Goal: Register for event/course

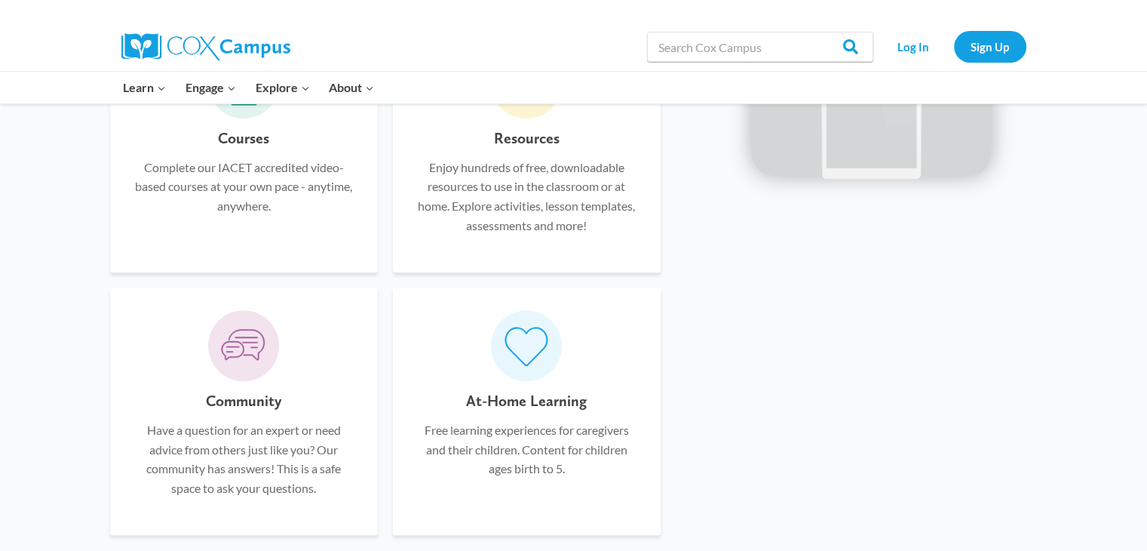
scroll to position [964, 0]
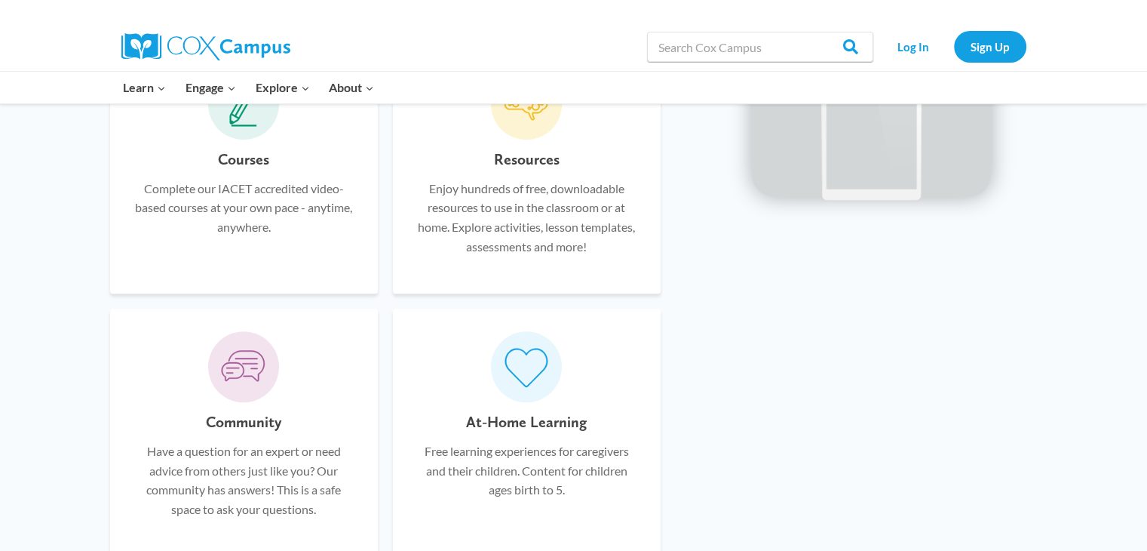
click at [198, 239] on div "Courses Complete our IACET accredited video-based courses at your own pace - an…" at bounding box center [244, 209] width 223 height 124
click at [242, 167] on h6 "Courses" at bounding box center [243, 159] width 51 height 24
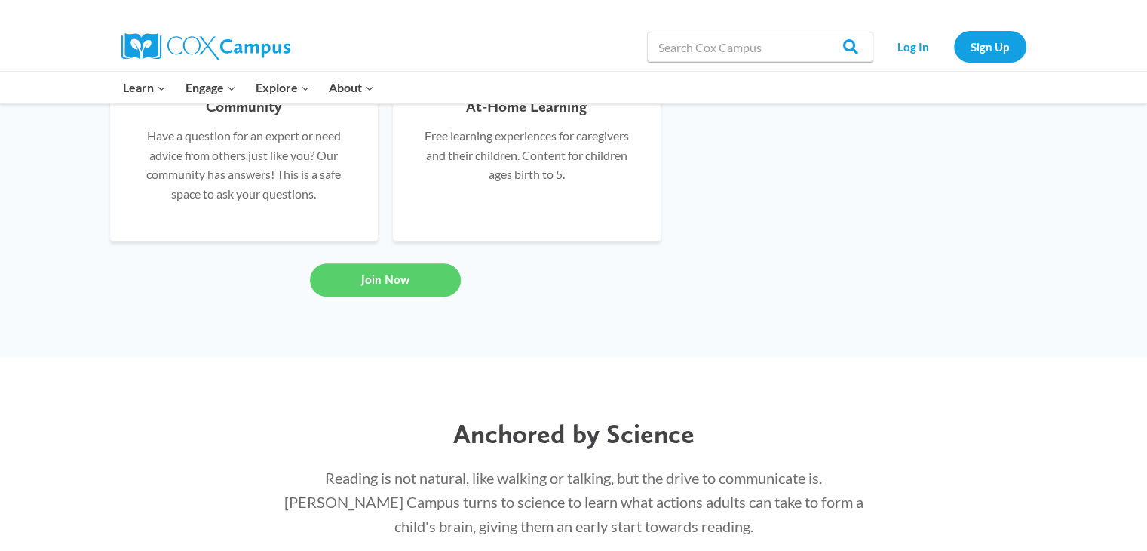
scroll to position [1338, 0]
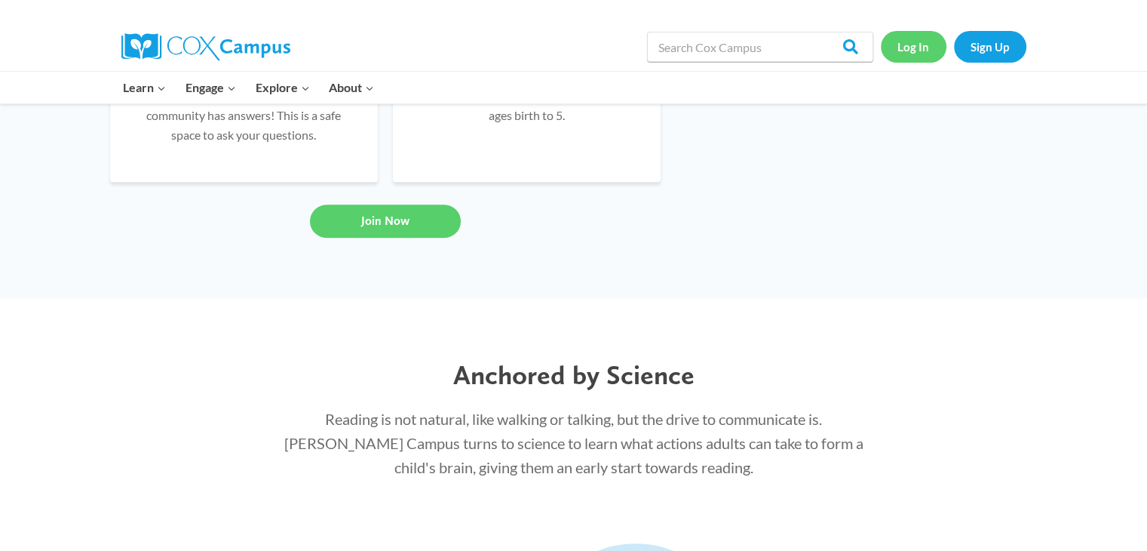
click at [905, 55] on link "Log In" at bounding box center [914, 46] width 66 height 31
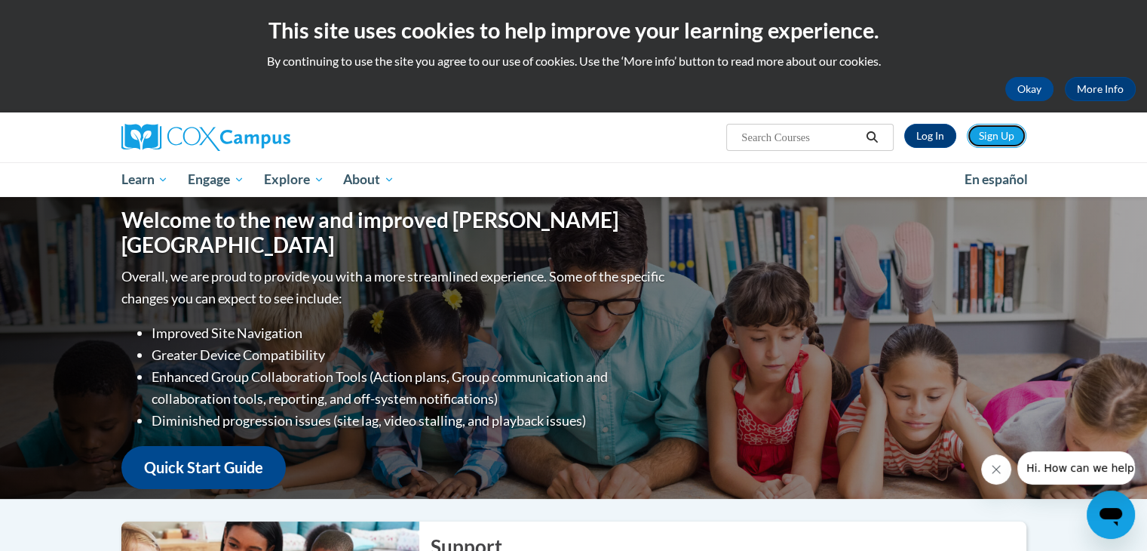
click at [974, 131] on link "Sign Up" at bounding box center [997, 136] width 60 height 24
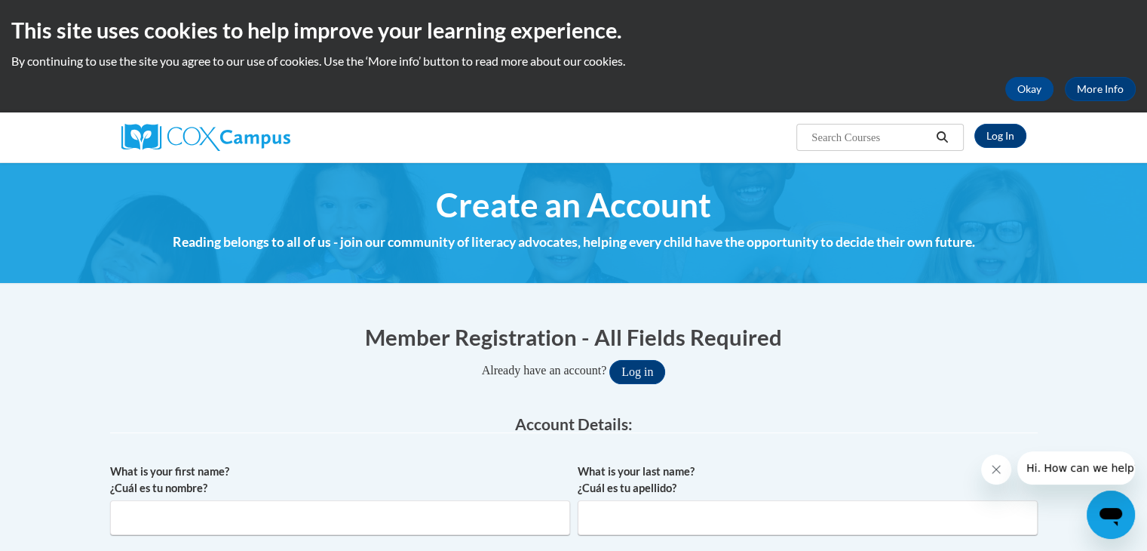
scroll to position [62, 0]
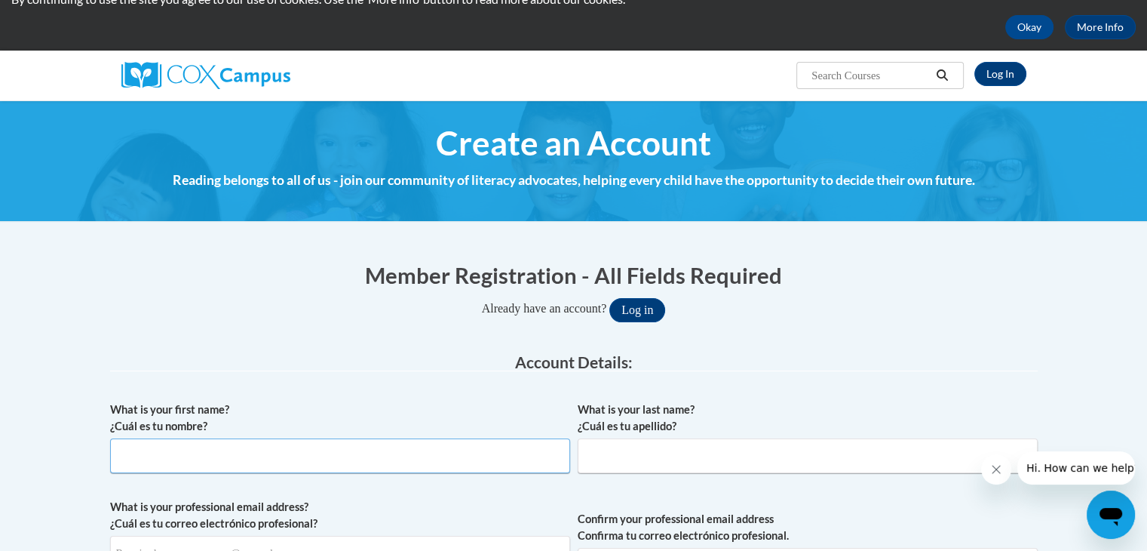
click at [389, 458] on input "What is your first name? ¿Cuál es tu nombre?" at bounding box center [340, 455] width 460 height 35
type input "Leigha"
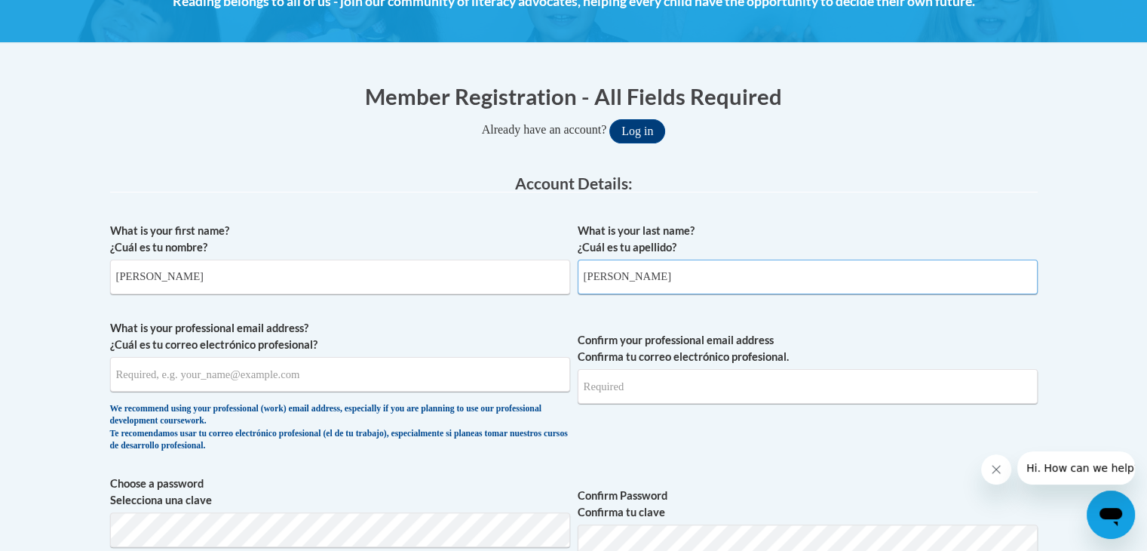
scroll to position [244, 0]
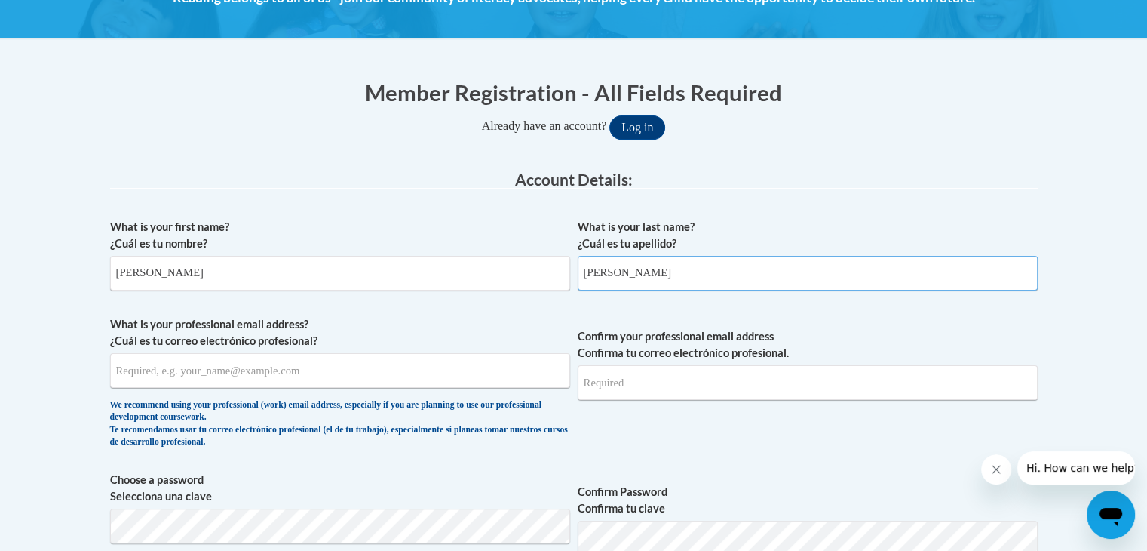
type input "Rath"
click at [269, 372] on input "What is your professional email address? ¿Cuál es tu correo electrónico profesi…" at bounding box center [340, 370] width 460 height 35
type input "e"
type input "rathlm01@buffalostate.edu"
click at [632, 388] on input "Confirm your professional email address Confirma tu correo electrónico profesio…" at bounding box center [808, 382] width 460 height 35
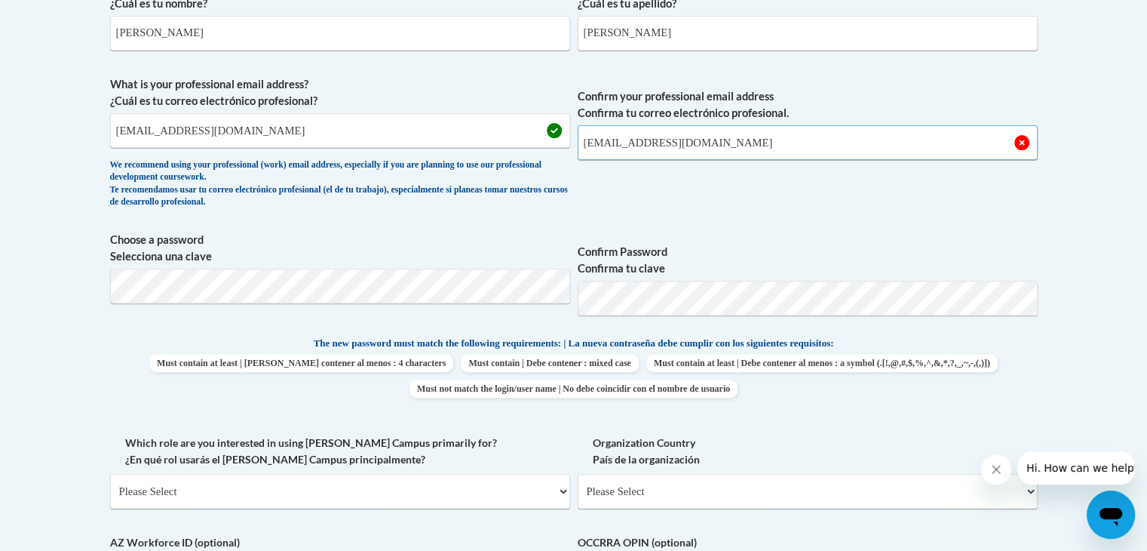
scroll to position [486, 0]
type input "rathlm01@buffalostate.edu"
click at [69, 367] on body "This site uses cookies to help improve your learning experience. By continuing …" at bounding box center [573, 435] width 1147 height 1842
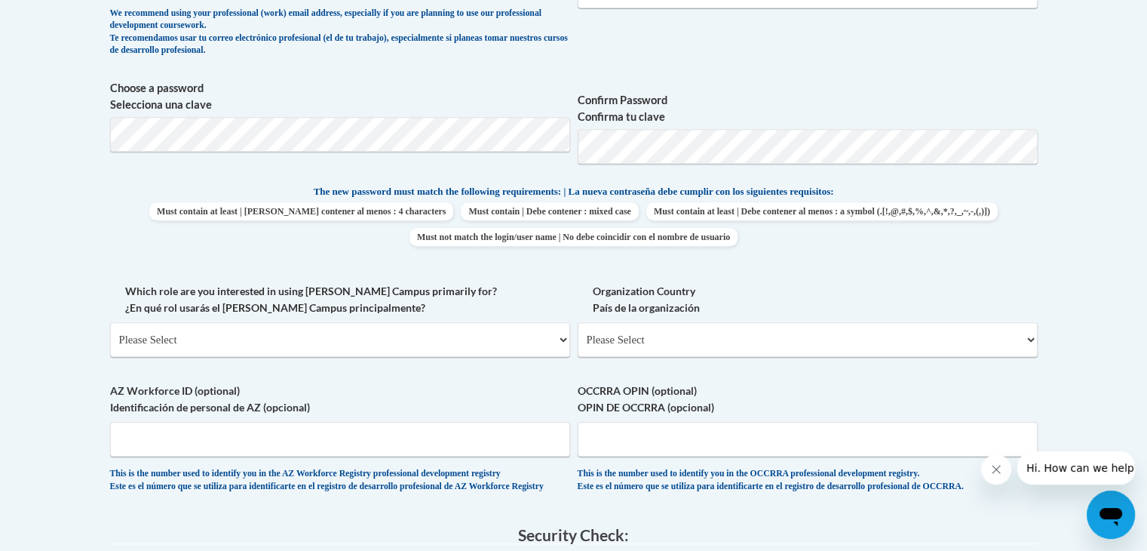
scroll to position [638, 0]
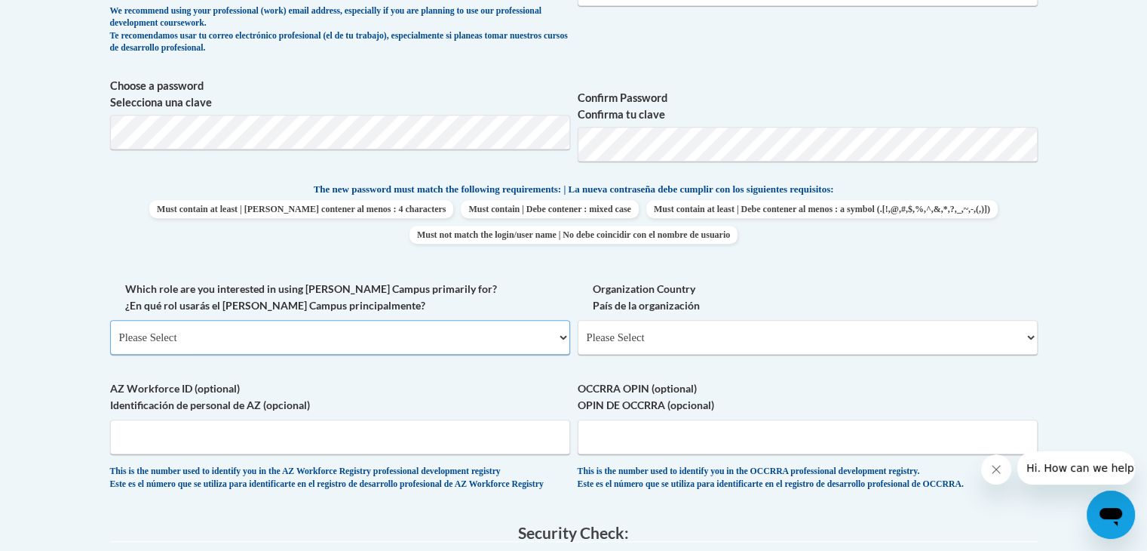
click at [374, 336] on select "Please Select College/University | Colegio/Universidad Community/Nonprofit Part…" at bounding box center [340, 337] width 460 height 35
select select "5a18ea06-2b54-4451-96f2-d152daf9eac5"
click at [110, 320] on select "Please Select College/University | Colegio/Universidad Community/Nonprofit Part…" at bounding box center [340, 337] width 460 height 35
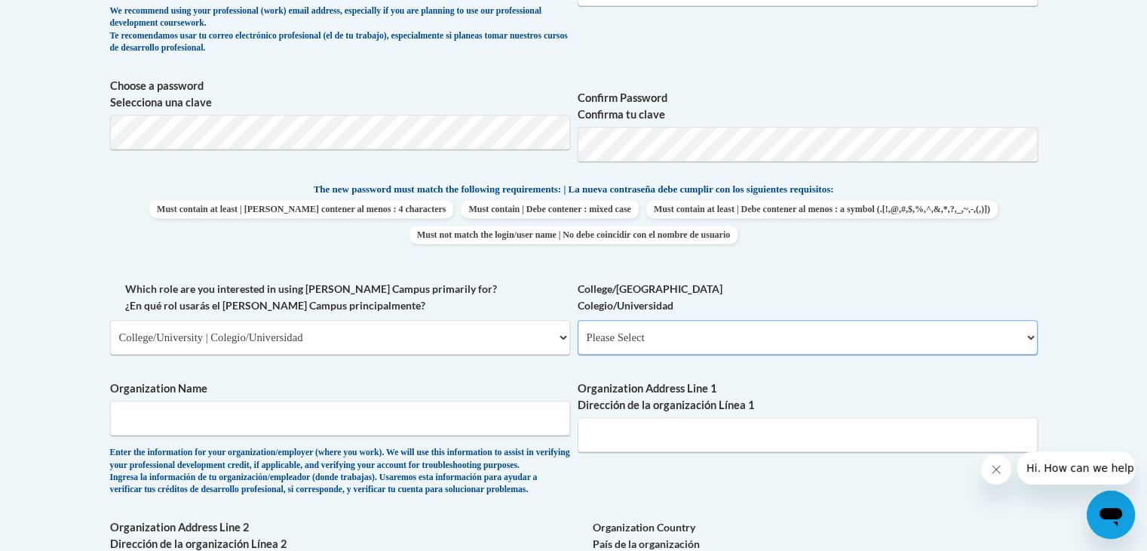
click at [668, 338] on select "Please Select College/University Staff | Empleado universitario College/Univers…" at bounding box center [808, 337] width 460 height 35
select select "99b32b07-cffc-426c-8bf6-0cd77760d84b"
click at [578, 320] on select "Please Select College/University Staff | Empleado universitario College/Univers…" at bounding box center [808, 337] width 460 height 35
click at [386, 417] on input "Organization Name" at bounding box center [340, 418] width 460 height 35
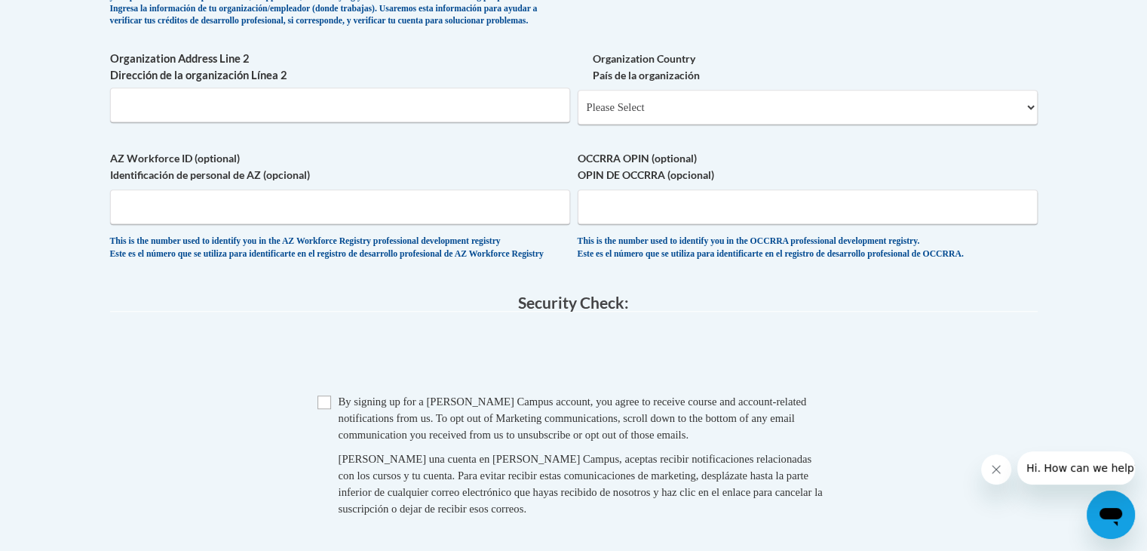
scroll to position [1106, 0]
type input "Buffalo state university"
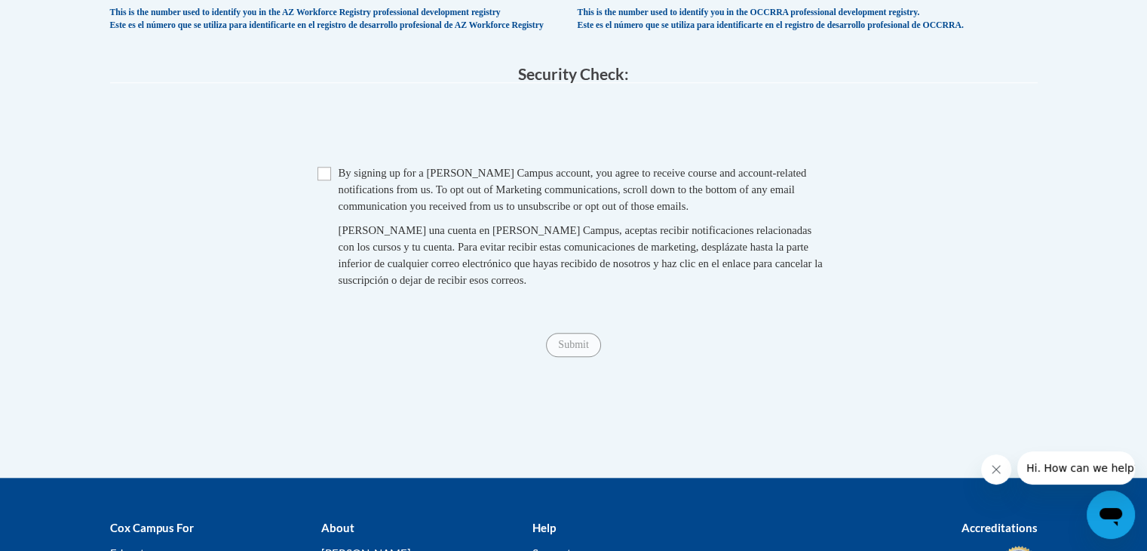
scroll to position [1336, 0]
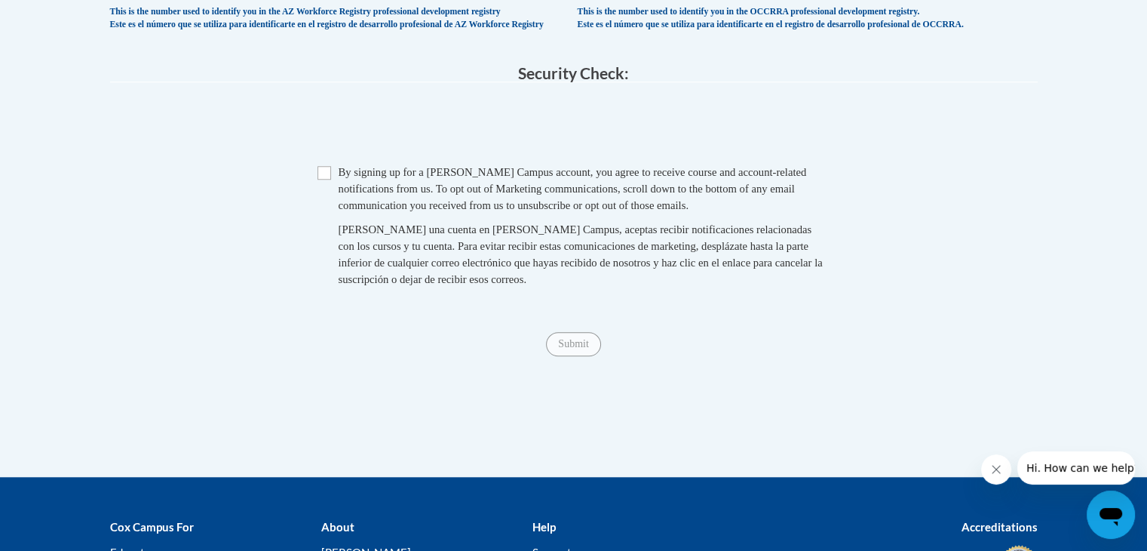
drag, startPoint x: 335, startPoint y: 215, endPoint x: 329, endPoint y: 208, distance: 9.1
click at [329, 208] on span "Checkbox By signing up for a Cox Campus account, you agree to receive course an…" at bounding box center [574, 233] width 513 height 139
click at [324, 180] on input "Checkbox" at bounding box center [325, 173] width 14 height 14
checkbox input "true"
click at [563, 356] on input "Submit" at bounding box center [573, 344] width 54 height 24
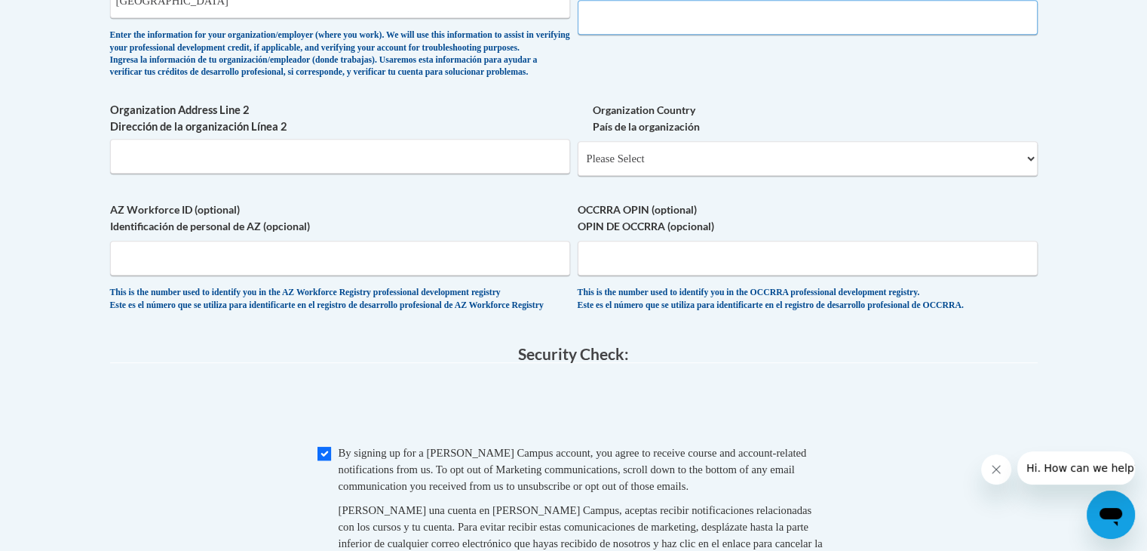
scroll to position [908, 0]
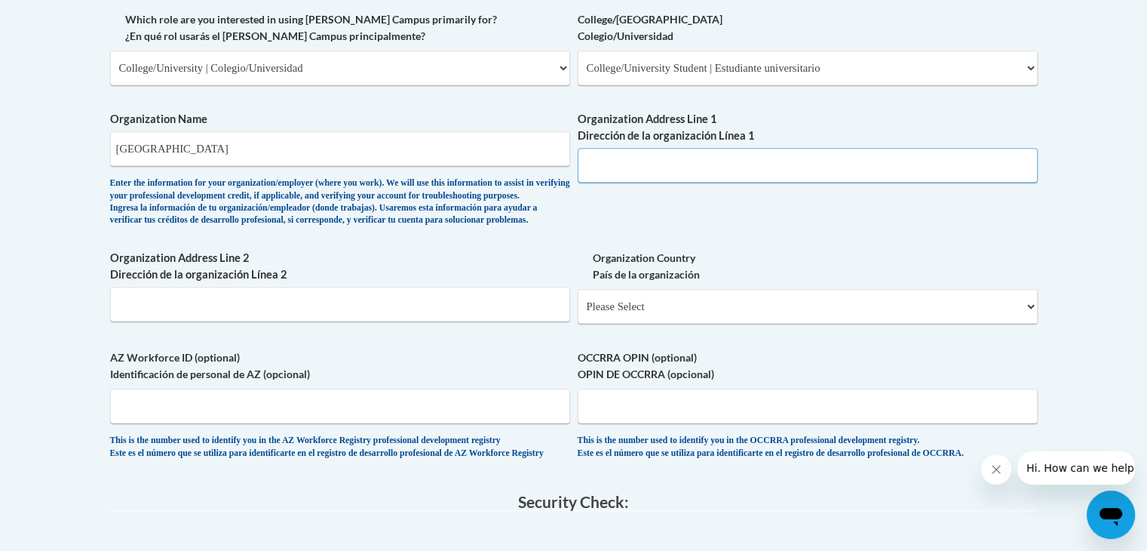
click at [667, 175] on input "Organization Address Line 1 Dirección de la organización Línea 1" at bounding box center [808, 165] width 460 height 35
paste input "300 Elmwood Ave"
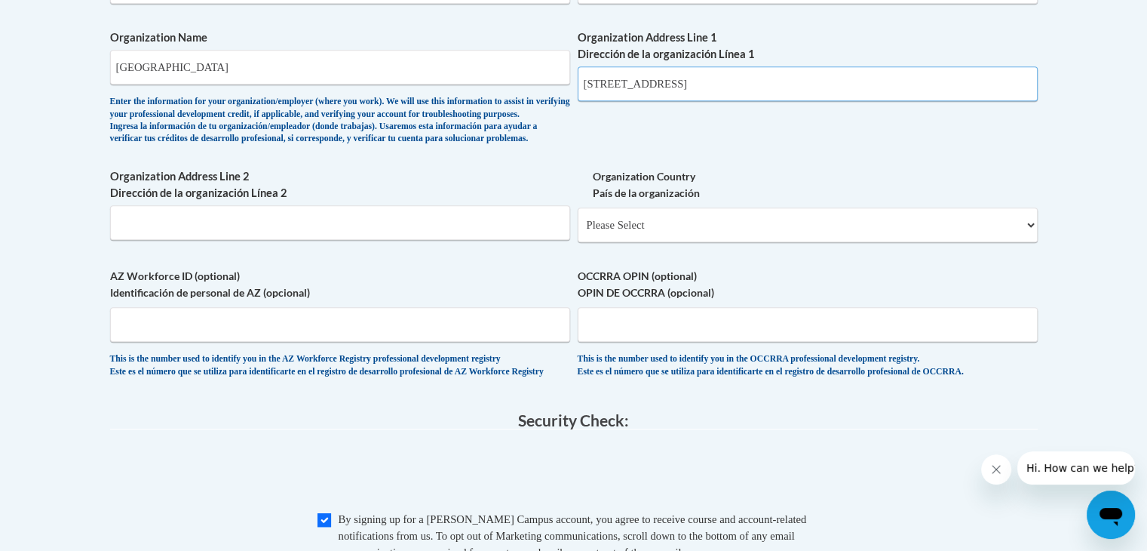
scroll to position [995, 0]
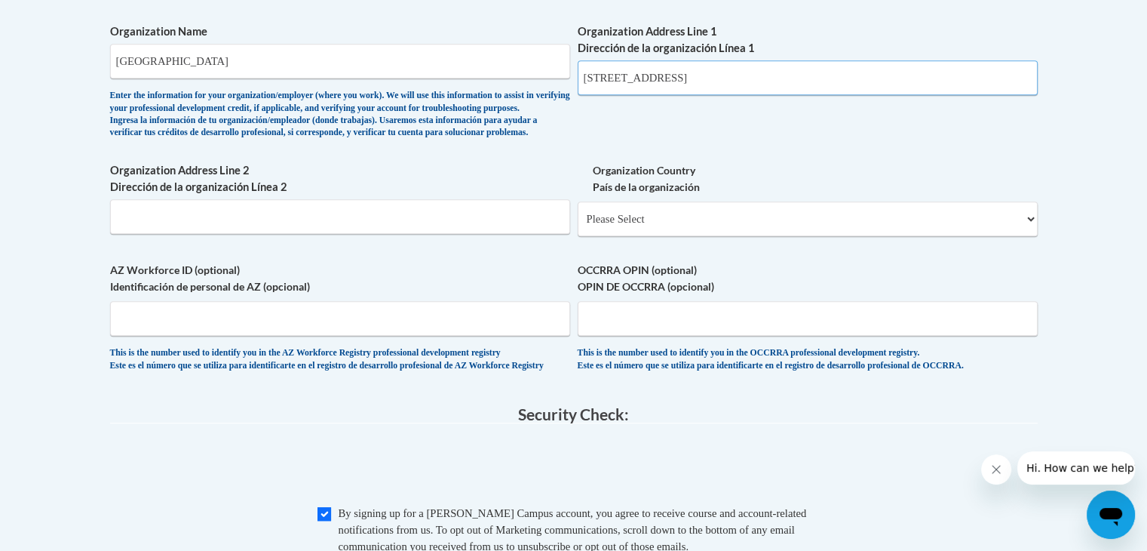
type input "300 Elmwood Ave"
click at [640, 236] on select "Please Select United States | Estados Unidos Outside of the United States | Fue…" at bounding box center [808, 218] width 460 height 35
select select "ad49bcad-a171-4b2e-b99c-48b446064914"
click at [578, 226] on select "Please Select United States | Estados Unidos Outside of the United States | Fue…" at bounding box center [808, 218] width 460 height 35
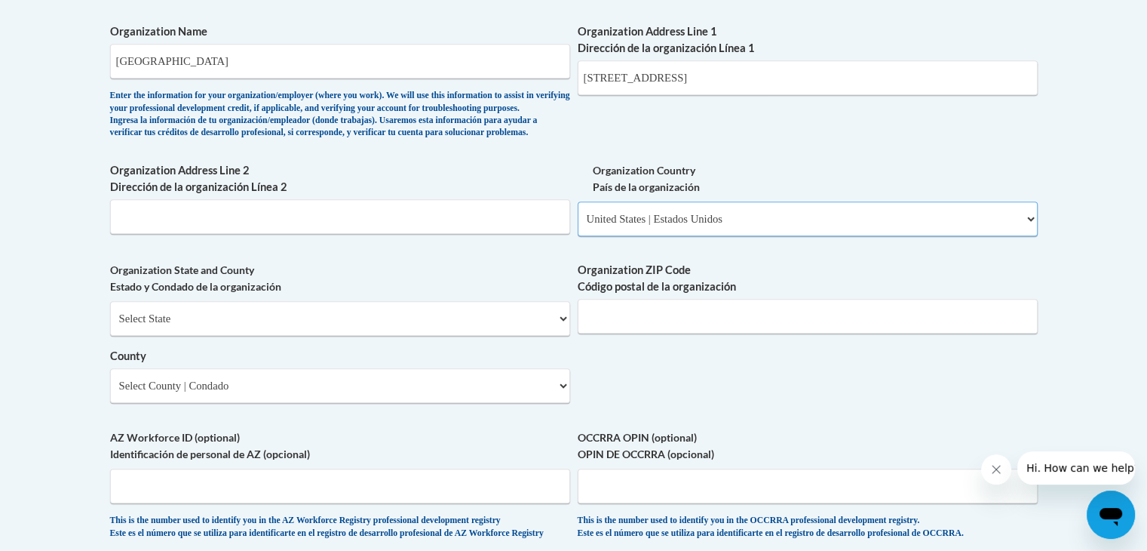
select select
click at [593, 333] on input "Organization ZIP Code Código postal de la organización" at bounding box center [808, 316] width 460 height 35
type input "14222"
click at [459, 336] on select "Select State Alabama Alaska Arizona Arkansas California Colorado Connecticut De…" at bounding box center [340, 318] width 460 height 35
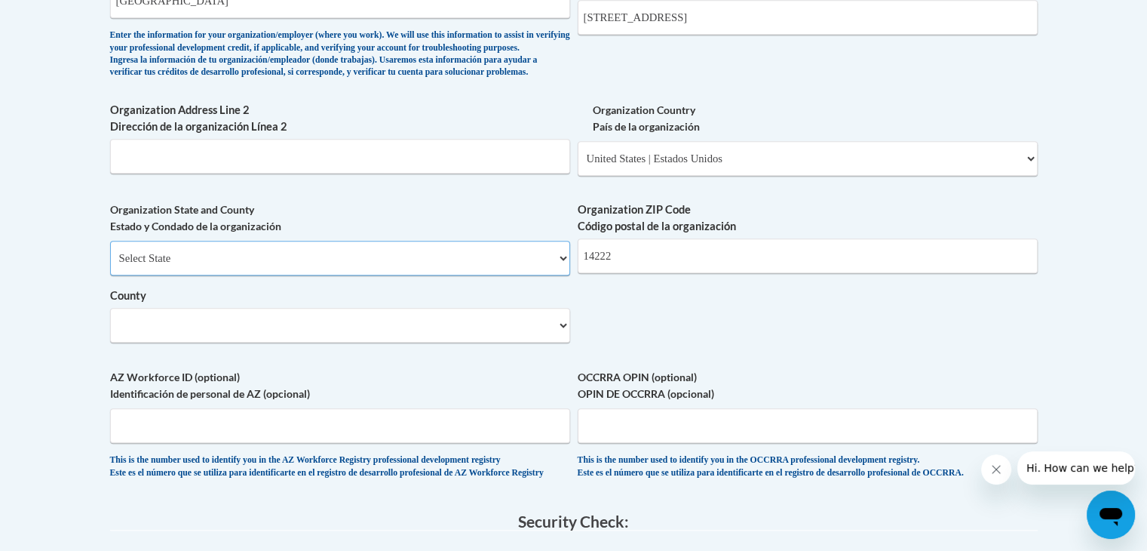
click at [403, 275] on select "Select State Alabama Alaska Arizona Arkansas California Colorado Connecticut De…" at bounding box center [340, 258] width 460 height 35
click at [110, 266] on select "Select State Alabama Alaska Arizona Arkansas California Colorado Connecticut De…" at bounding box center [340, 258] width 460 height 35
click at [324, 272] on select "Select State Alabama Alaska Arizona Arkansas California Colorado Connecticut De…" at bounding box center [340, 258] width 460 height 35
select select "New York"
click at [110, 266] on select "Select State Alabama Alaska Arizona Arkansas California Colorado Connecticut De…" at bounding box center [340, 258] width 460 height 35
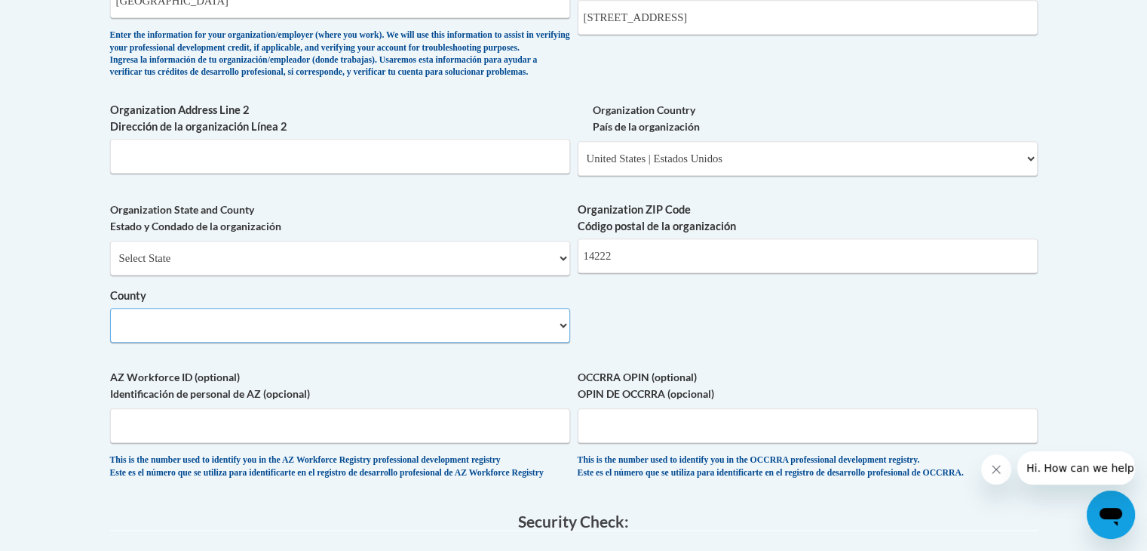
click at [296, 342] on select "County" at bounding box center [340, 325] width 460 height 35
click at [293, 343] on select "Select County Albany Allegany Bronx Broome Cattaraugus Cayuga Chautauqua Chemun…" at bounding box center [340, 325] width 460 height 35
click at [295, 343] on select "Select County Albany Allegany Bronx Broome Cattaraugus Cayuga Chautauqua Chemun…" at bounding box center [340, 325] width 460 height 35
select select "Erie"
click at [110, 333] on select "Select County Albany Allegany Bronx Broome Cattaraugus Cayuga Chautauqua Chemun…" at bounding box center [340, 325] width 460 height 35
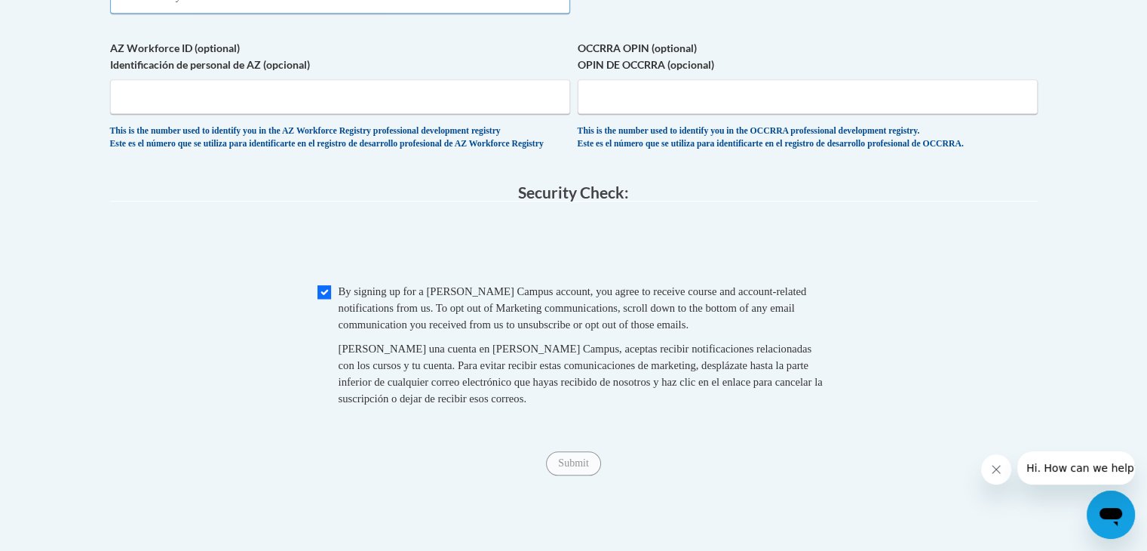
scroll to position [1387, 0]
click at [462, 330] on div "By signing up for a Cox Campus account, you agree to receive course and account…" at bounding box center [585, 306] width 492 height 50
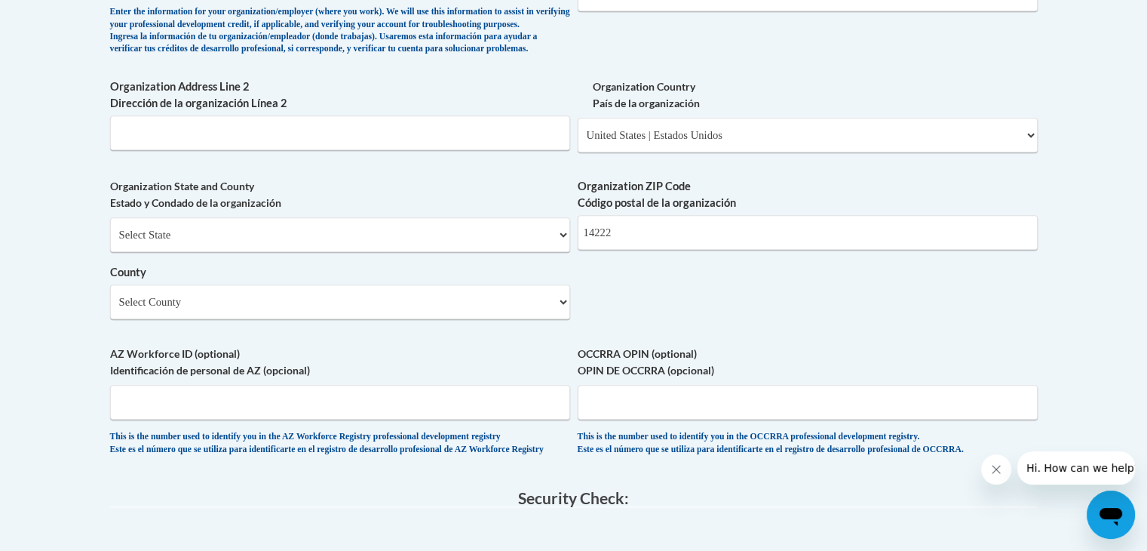
scroll to position [1397, 0]
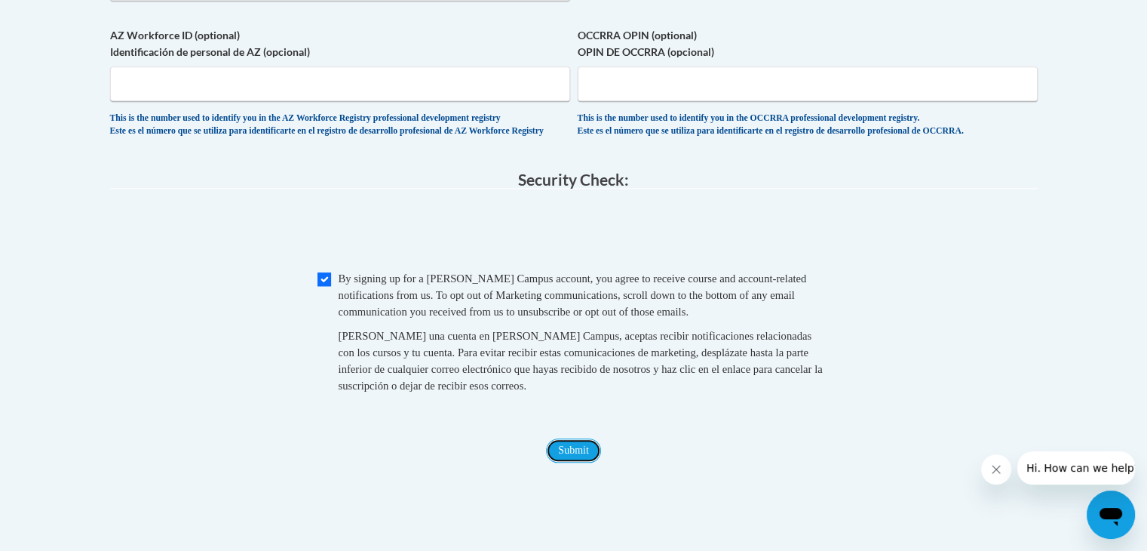
click at [557, 462] on input "Submit" at bounding box center [573, 450] width 54 height 24
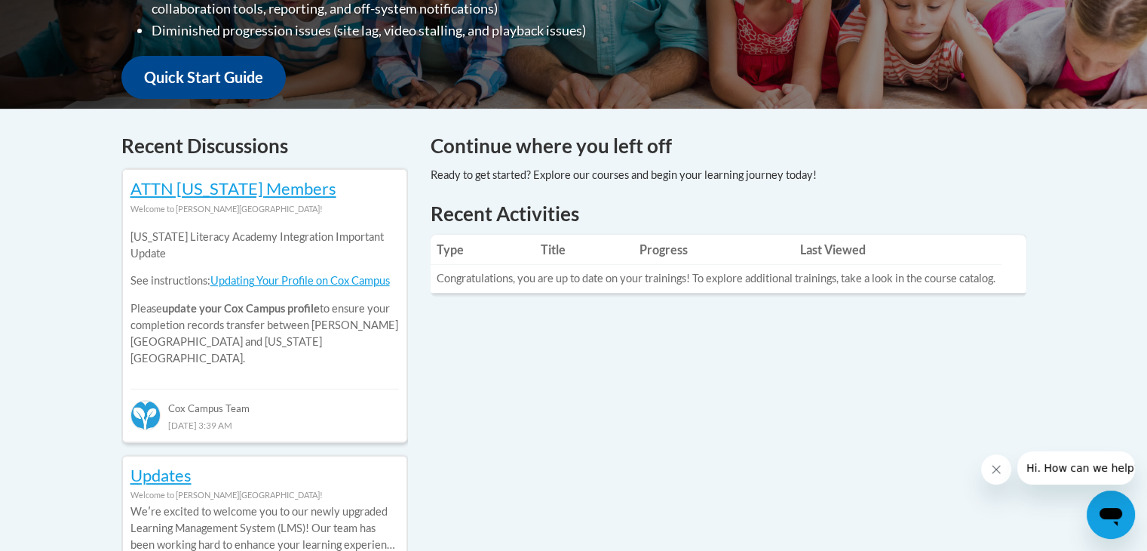
scroll to position [534, 0]
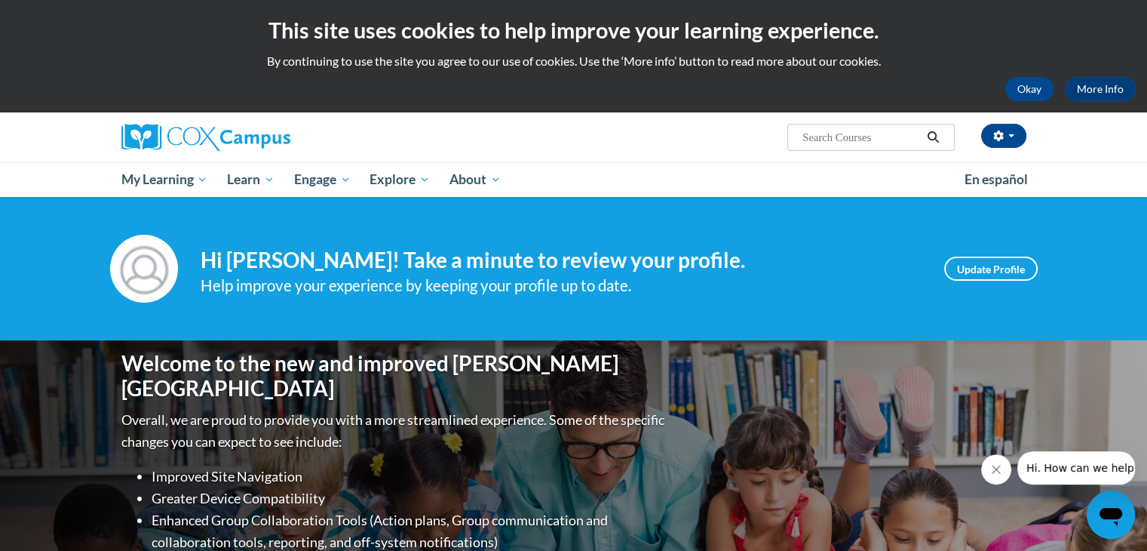
click at [836, 140] on input "Search..." at bounding box center [861, 137] width 121 height 18
type input "r"
type input "teaching writing to k-3"
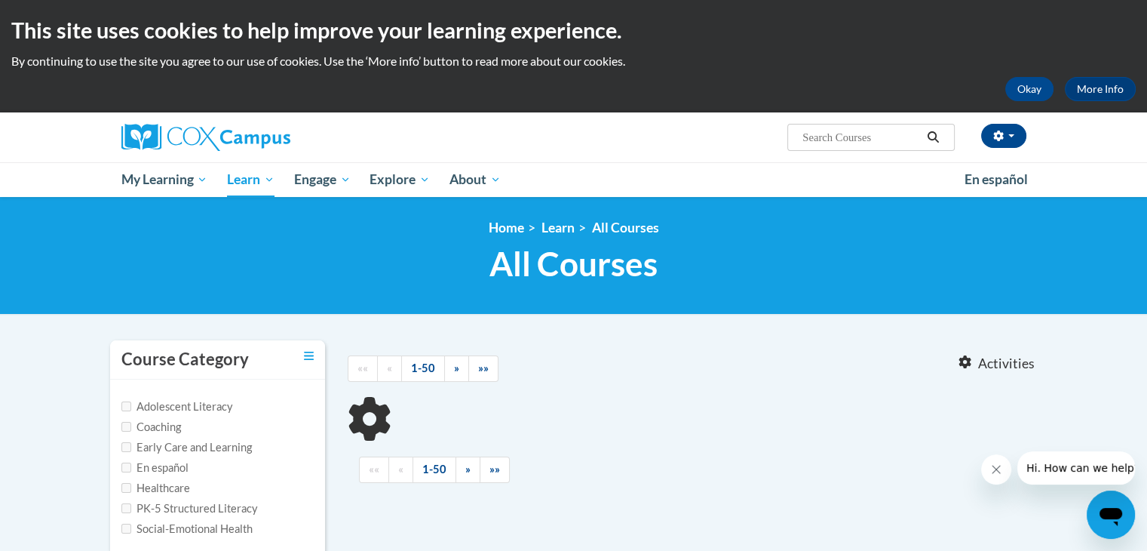
scroll to position [98, 0]
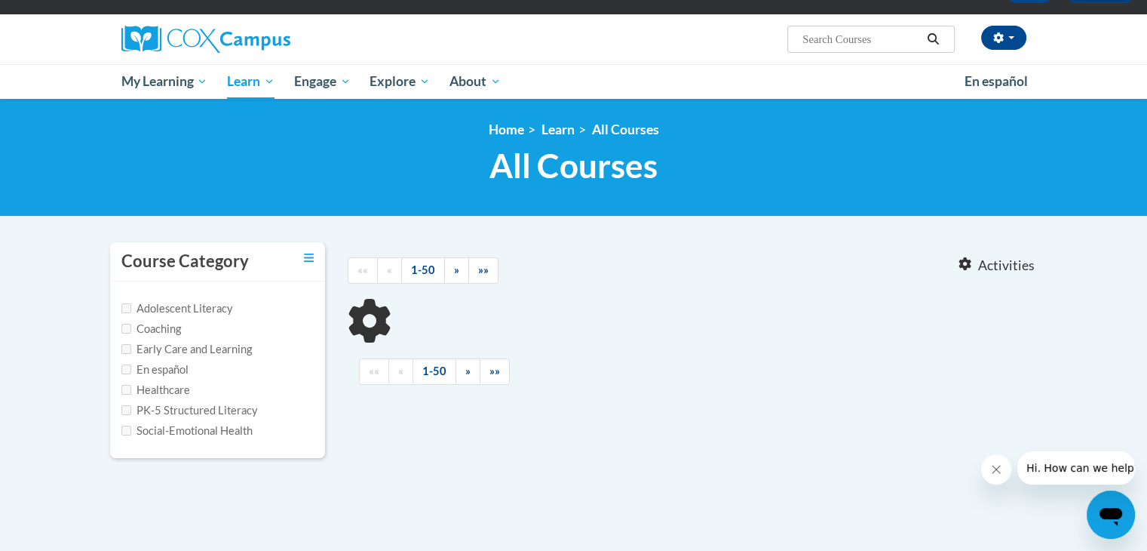
type input "teaching writing to k-3"
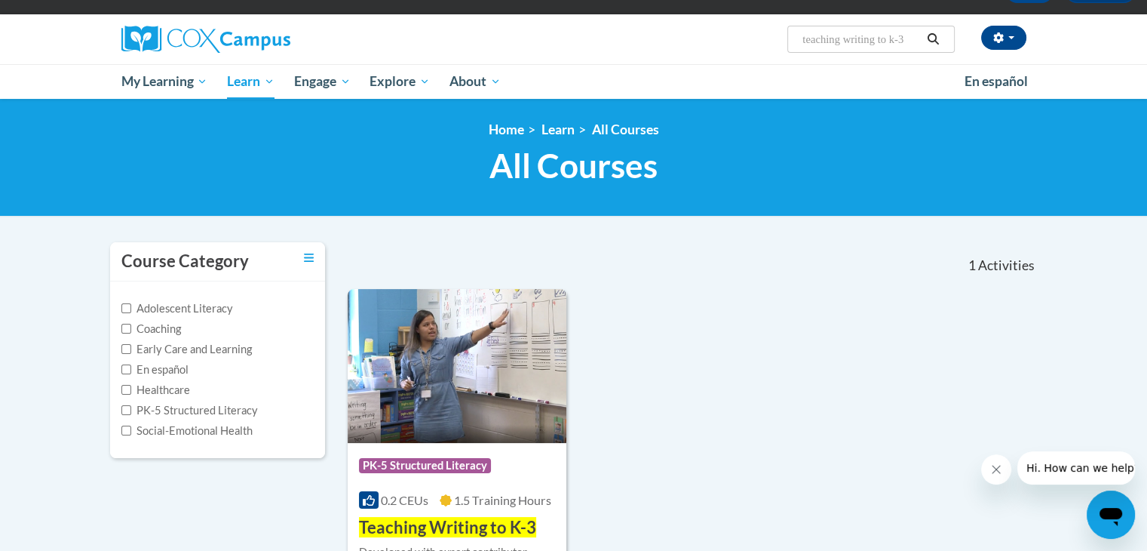
scroll to position [211, 0]
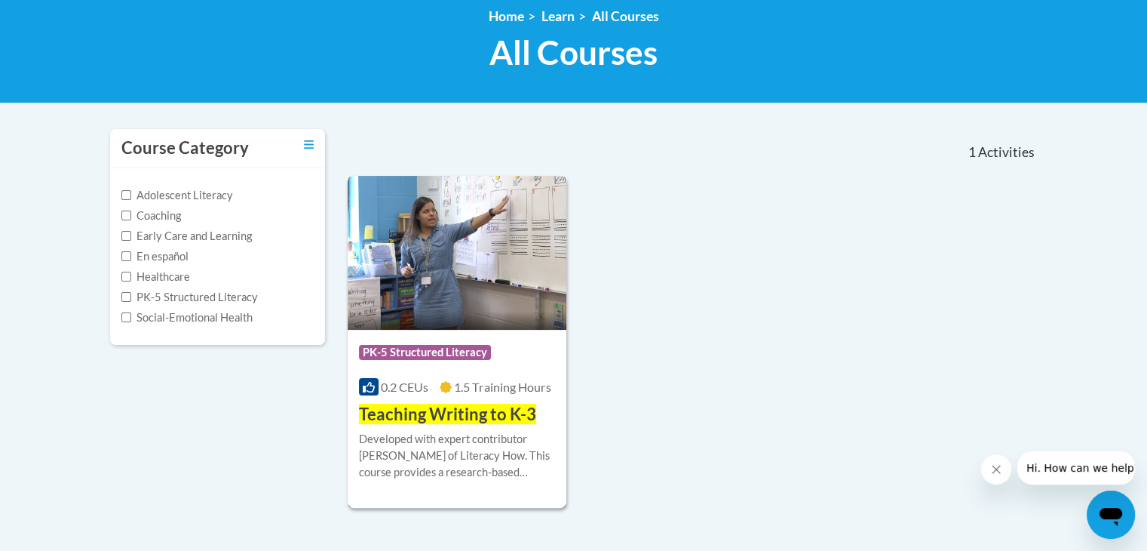
click at [398, 399] on div "Course Category: PK-5 Structured Literacy 0.2 CEUs 1.5 Training Hours COURSE Te…" at bounding box center [458, 378] width 220 height 97
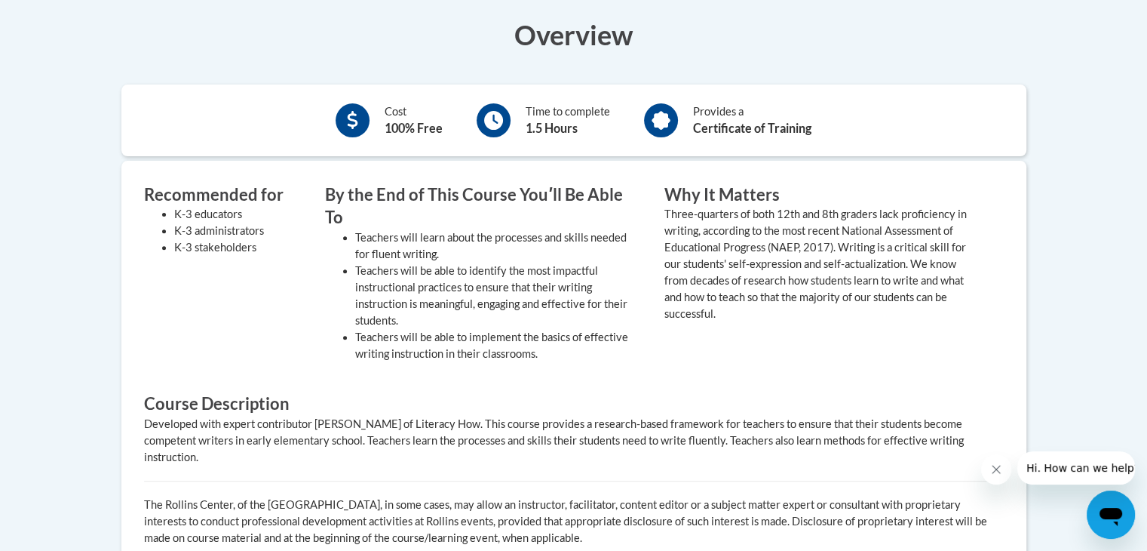
scroll to position [376, 0]
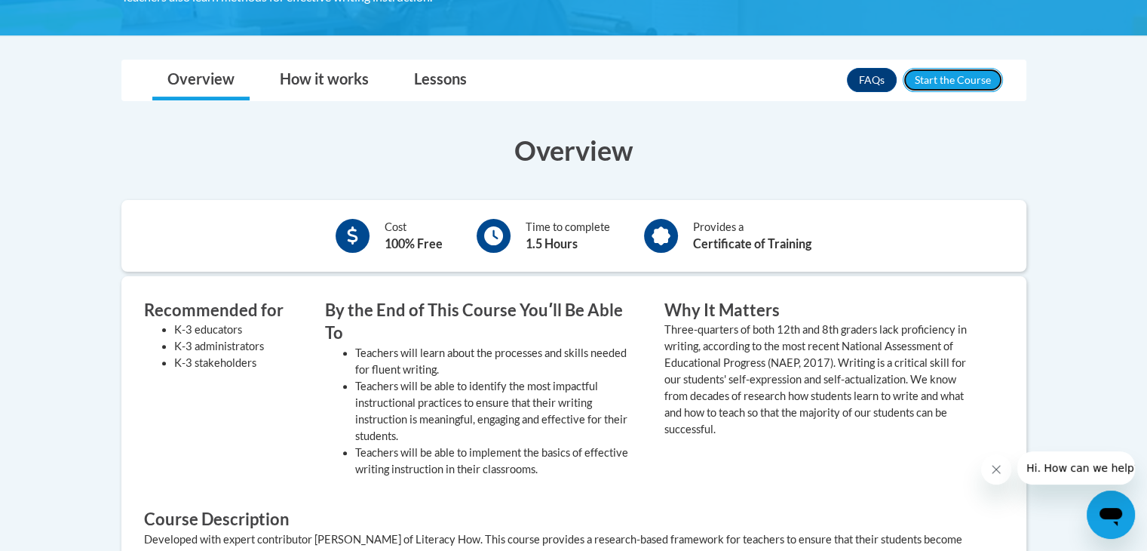
click at [948, 83] on button "Enroll" at bounding box center [953, 80] width 100 height 24
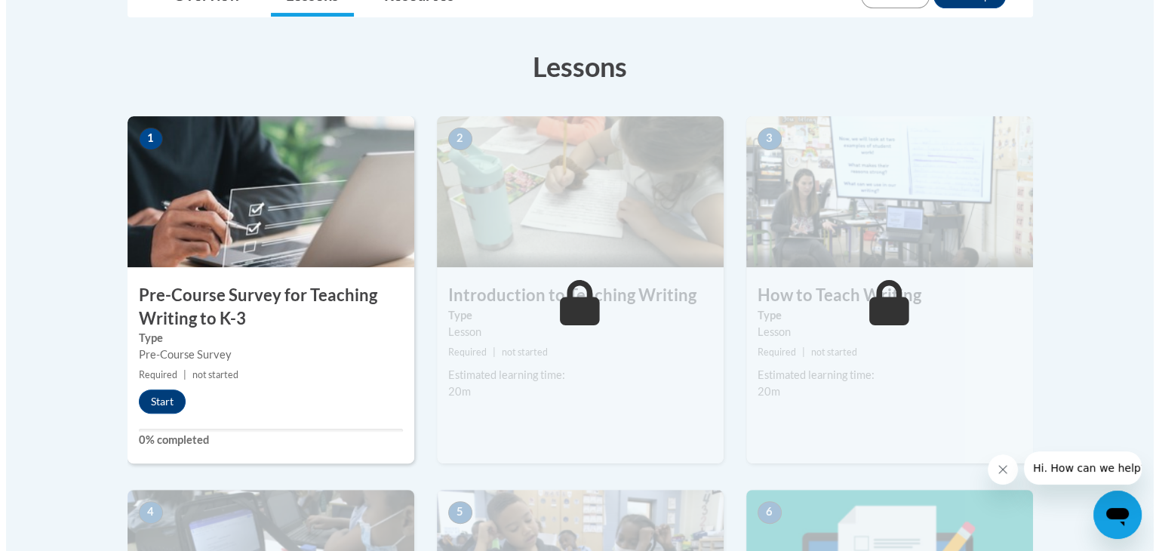
scroll to position [355, 0]
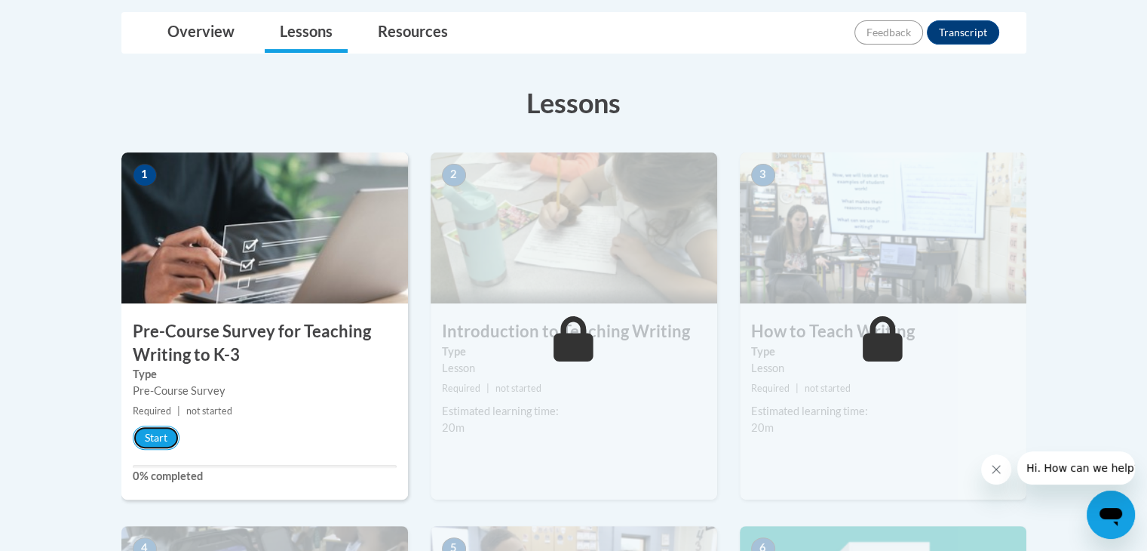
click at [135, 438] on button "Start" at bounding box center [156, 437] width 47 height 24
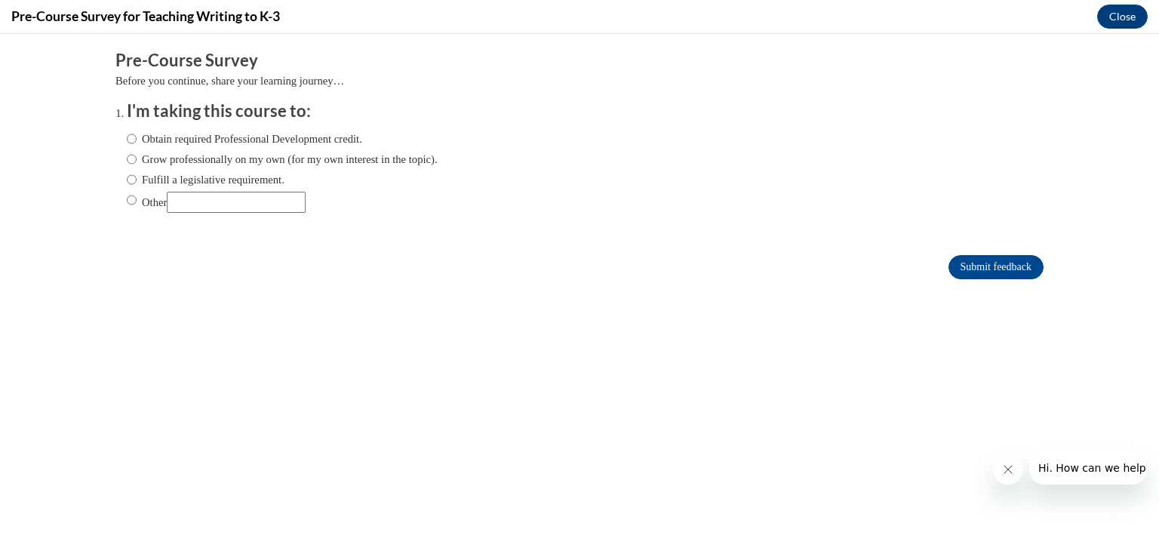
scroll to position [0, 0]
click at [220, 136] on label "Obtain required Professional Development credit." at bounding box center [244, 139] width 235 height 17
click at [137, 136] on input "Obtain required Professional Development credit." at bounding box center [132, 139] width 10 height 17
radio input "true"
click at [326, 165] on label "Grow professionally on my own (for my own interest in the topic)." at bounding box center [282, 159] width 311 height 17
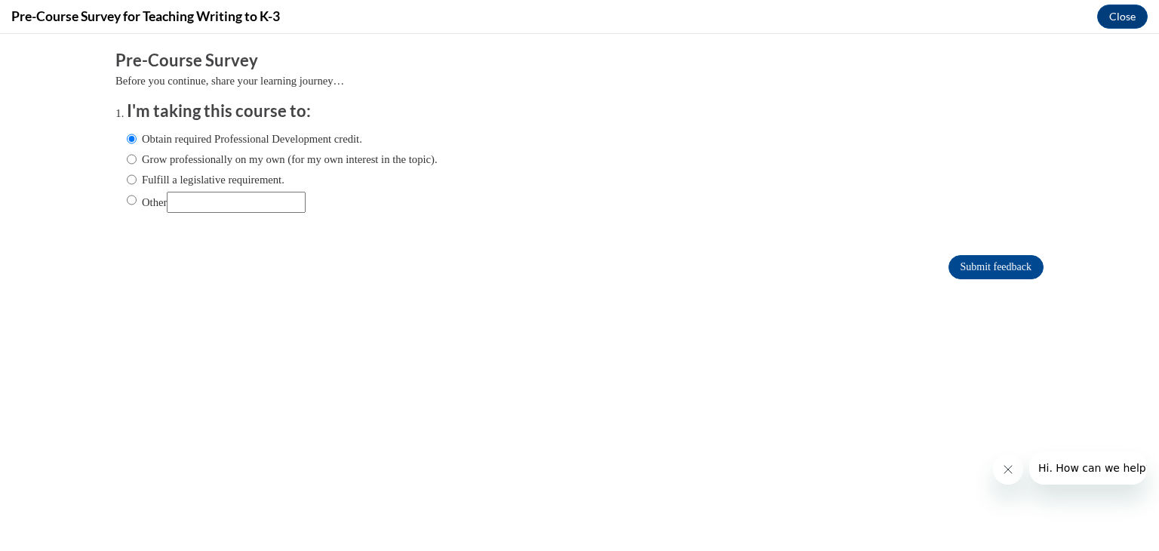
click at [137, 165] on input "Grow professionally on my own (for my own interest in the topic)." at bounding box center [132, 159] width 10 height 17
radio input "true"
click at [987, 272] on input "Submit feedback" at bounding box center [995, 267] width 95 height 24
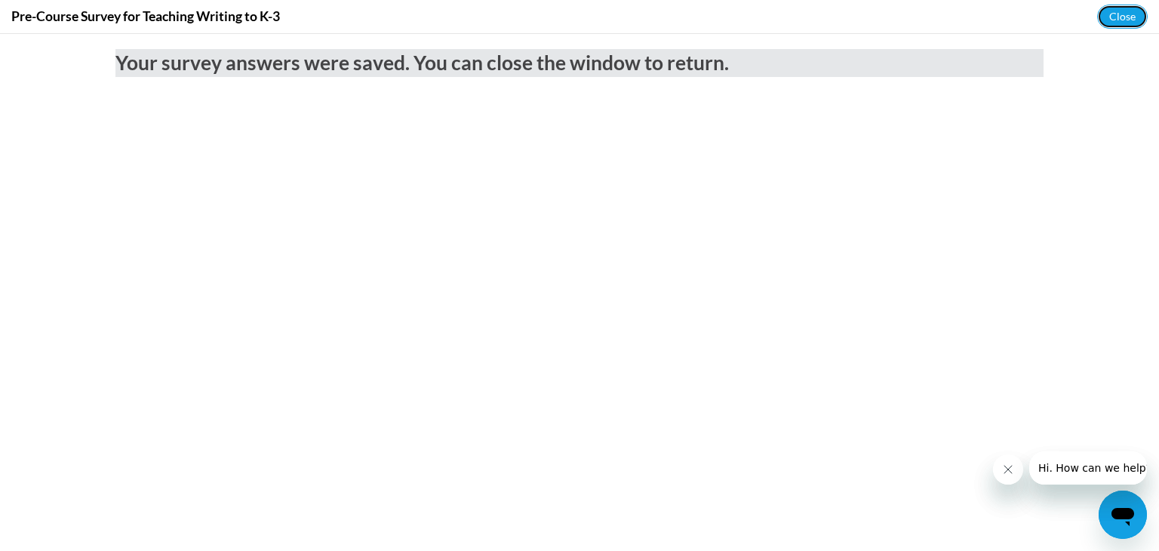
click at [1120, 11] on button "Close" at bounding box center [1122, 17] width 51 height 24
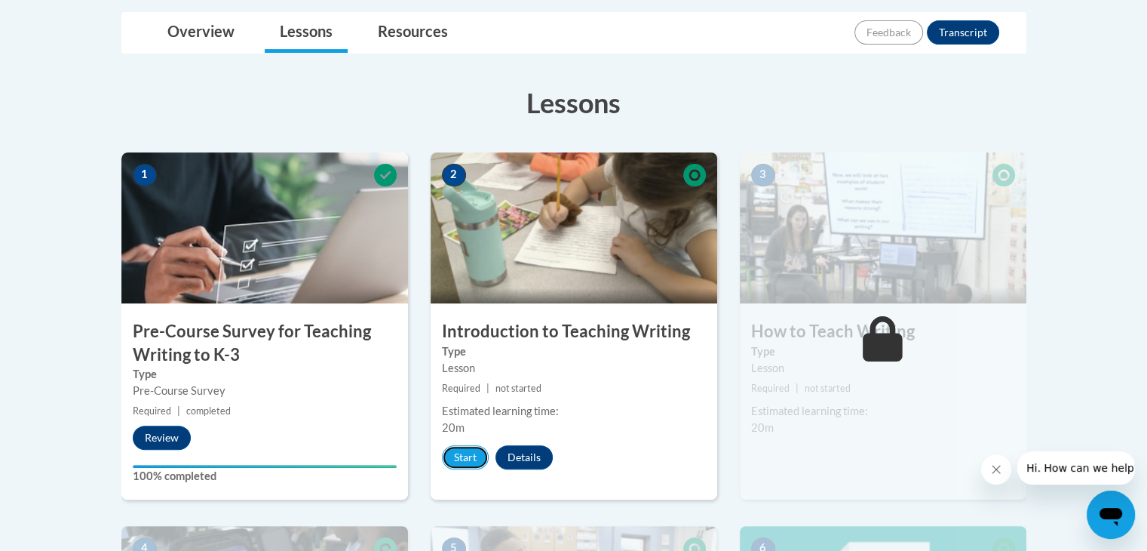
click at [471, 455] on button "Start" at bounding box center [465, 457] width 47 height 24
